Goal: Information Seeking & Learning: Stay updated

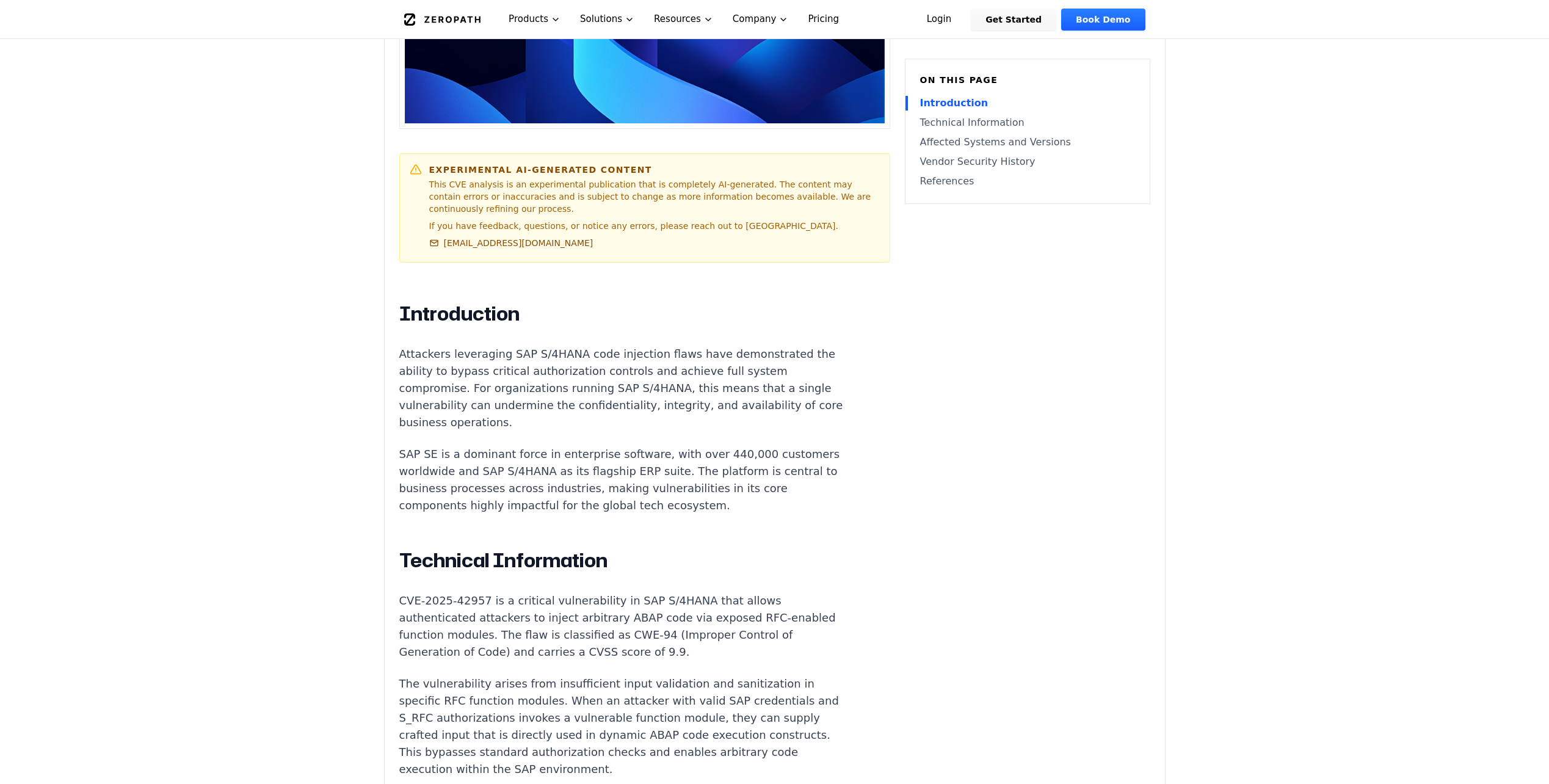
scroll to position [367, 0]
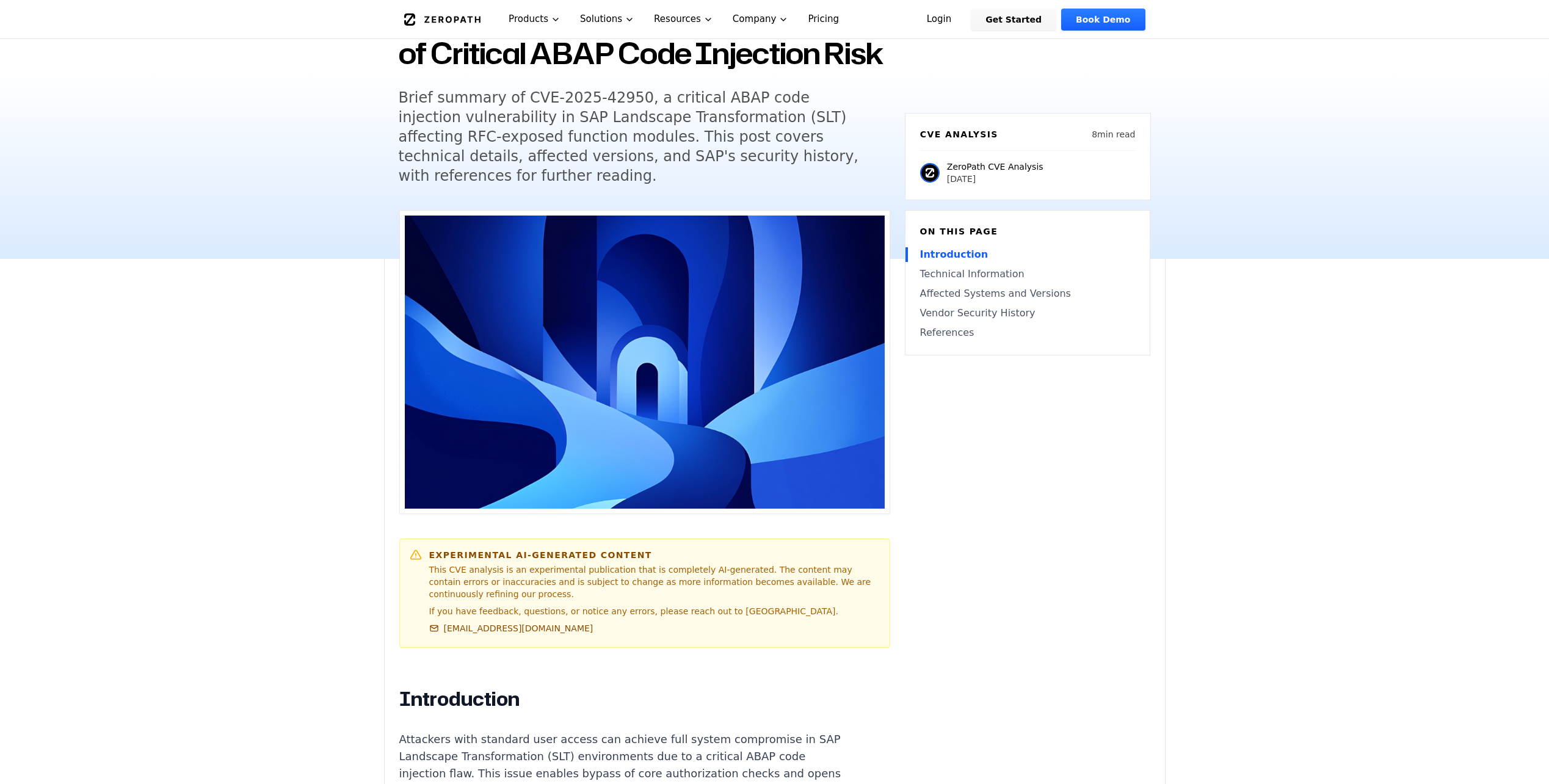
scroll to position [122, 0]
